Goal: Transaction & Acquisition: Download file/media

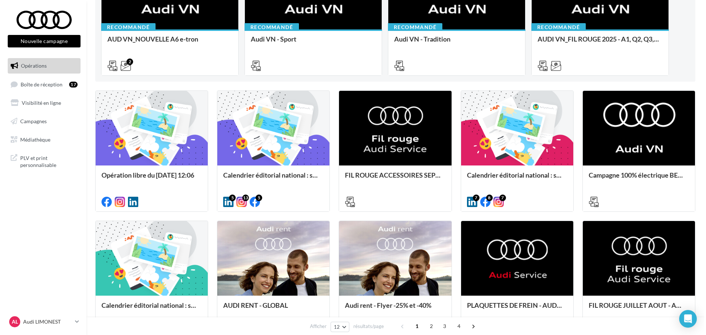
scroll to position [147, 0]
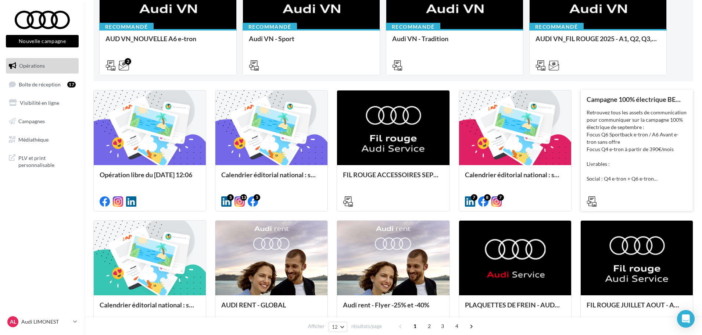
click at [667, 156] on div "Retrouvez tous les assets de communication pour communiquer sur la campagne 100…" at bounding box center [637, 146] width 100 height 74
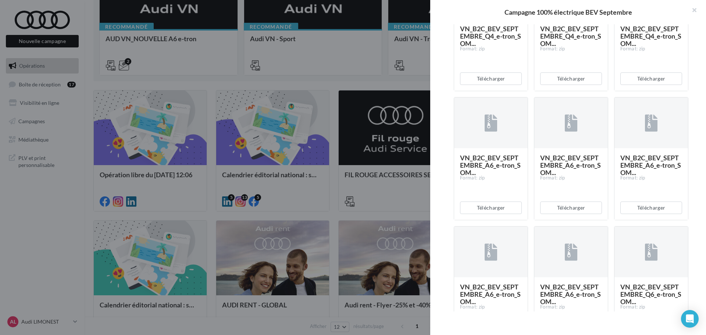
scroll to position [625, 0]
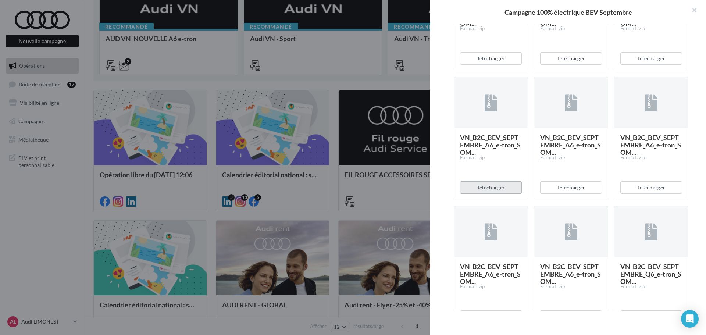
click at [485, 194] on button "Télécharger" at bounding box center [491, 187] width 62 height 12
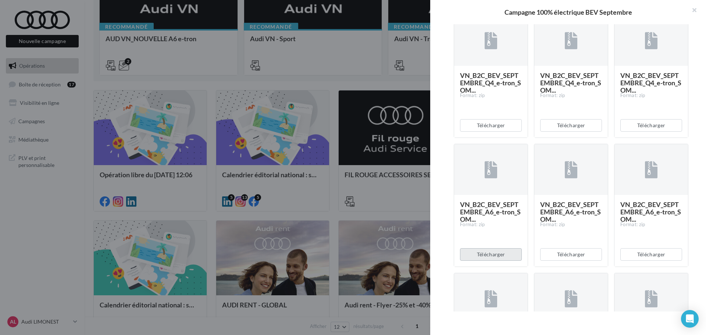
scroll to position [551, 0]
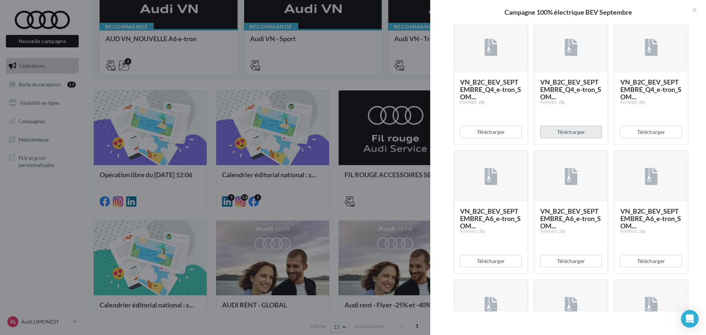
click at [583, 138] on button "Télécharger" at bounding box center [571, 132] width 62 height 12
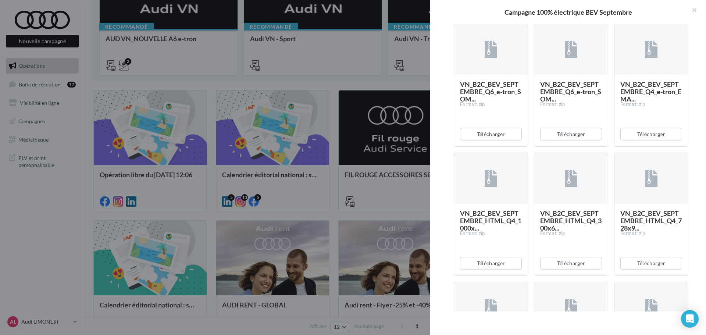
scroll to position [956, 0]
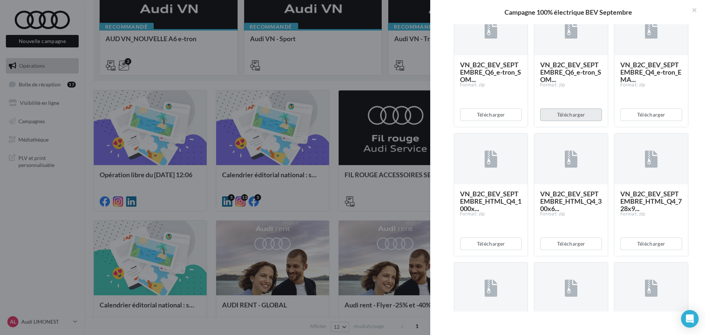
click at [569, 121] on button "Télécharger" at bounding box center [571, 114] width 62 height 12
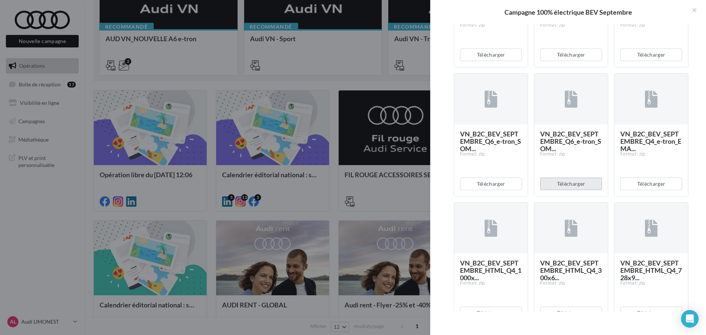
scroll to position [880, 0]
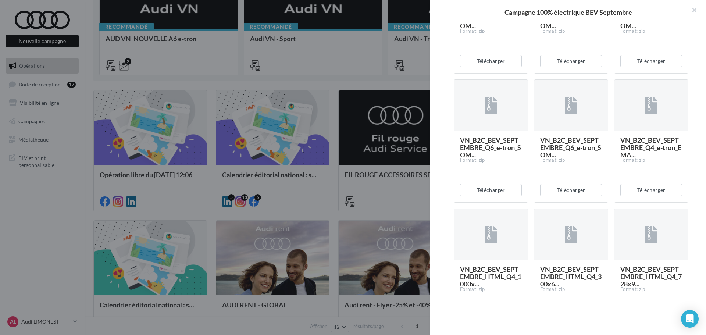
click at [502, 202] on div "Télécharger" at bounding box center [491, 190] width 74 height 24
click at [502, 196] on button "Télécharger" at bounding box center [491, 190] width 62 height 12
click at [641, 67] on button "Télécharger" at bounding box center [651, 61] width 62 height 12
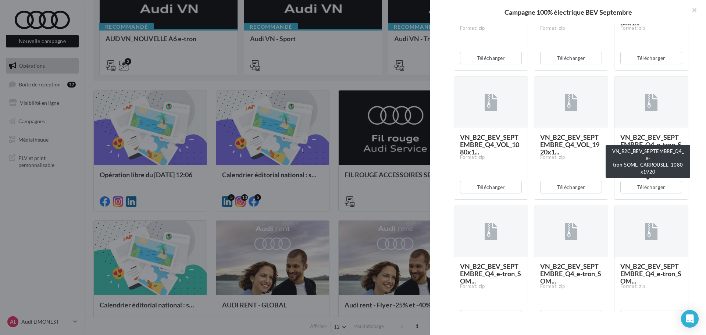
scroll to position [366, 0]
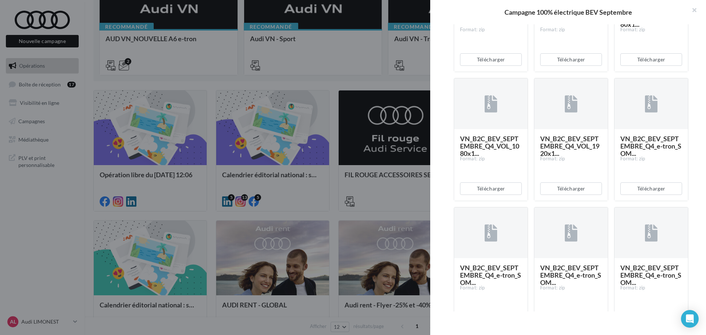
click at [692, 92] on div "Description Retrouvez tous les assets de communication pour communiquer sur la …" at bounding box center [571, 167] width 282 height 287
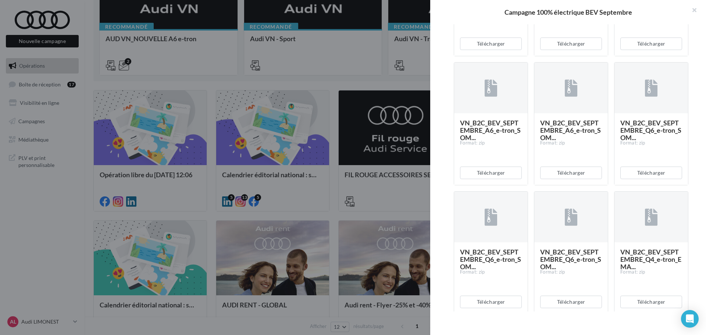
scroll to position [770, 0]
click at [444, 175] on div "Description Retrouvez tous les assets de communication pour communiquer sur la …" at bounding box center [571, 167] width 282 height 287
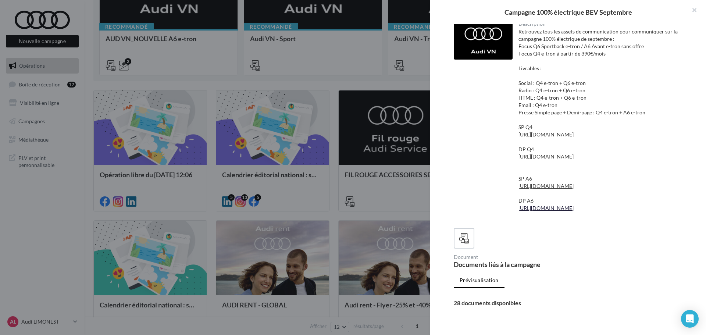
scroll to position [0, 0]
